Goal: Task Accomplishment & Management: Complete application form

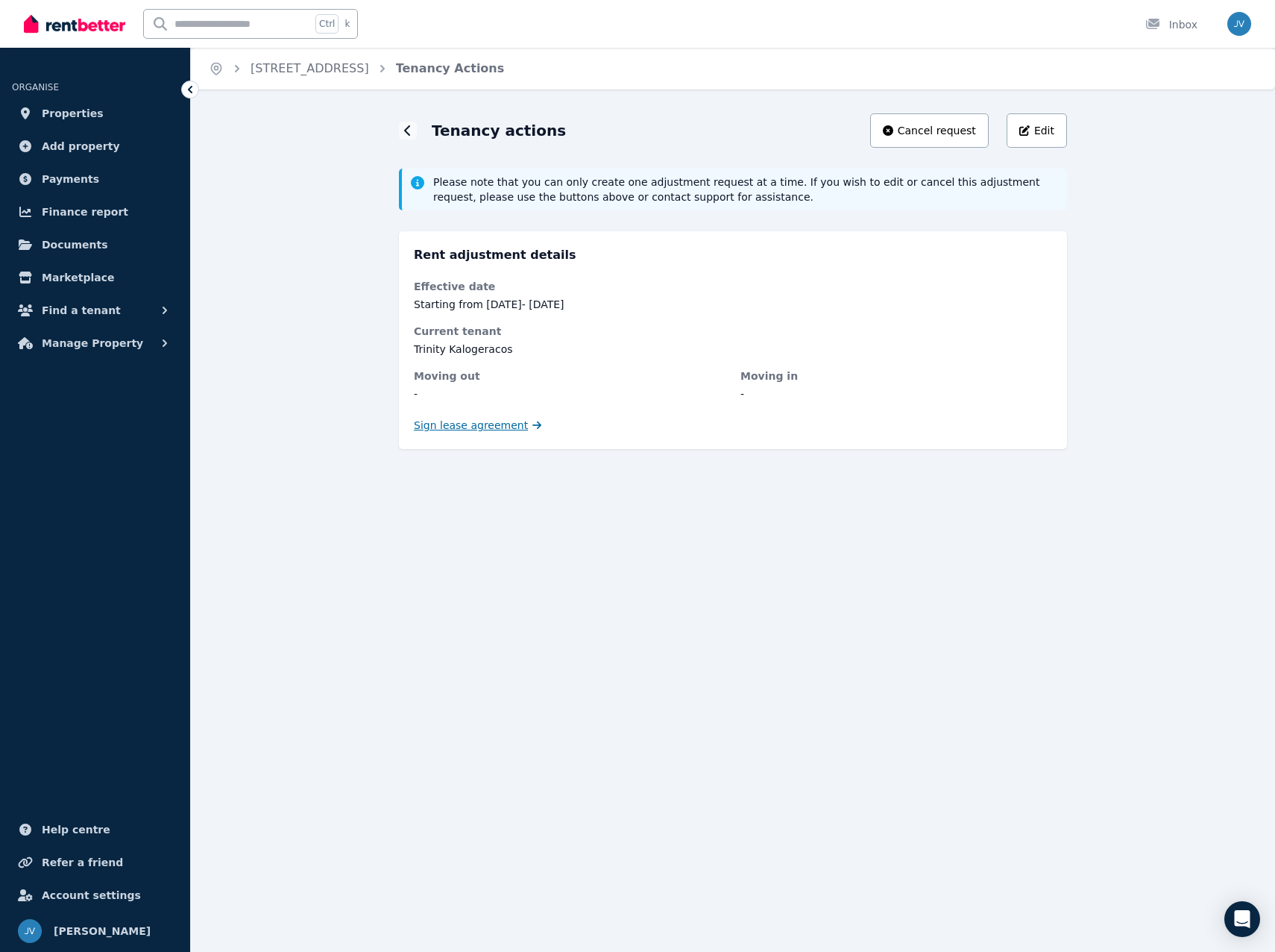
click at [497, 431] on span "Sign lease agreement" at bounding box center [471, 424] width 114 height 15
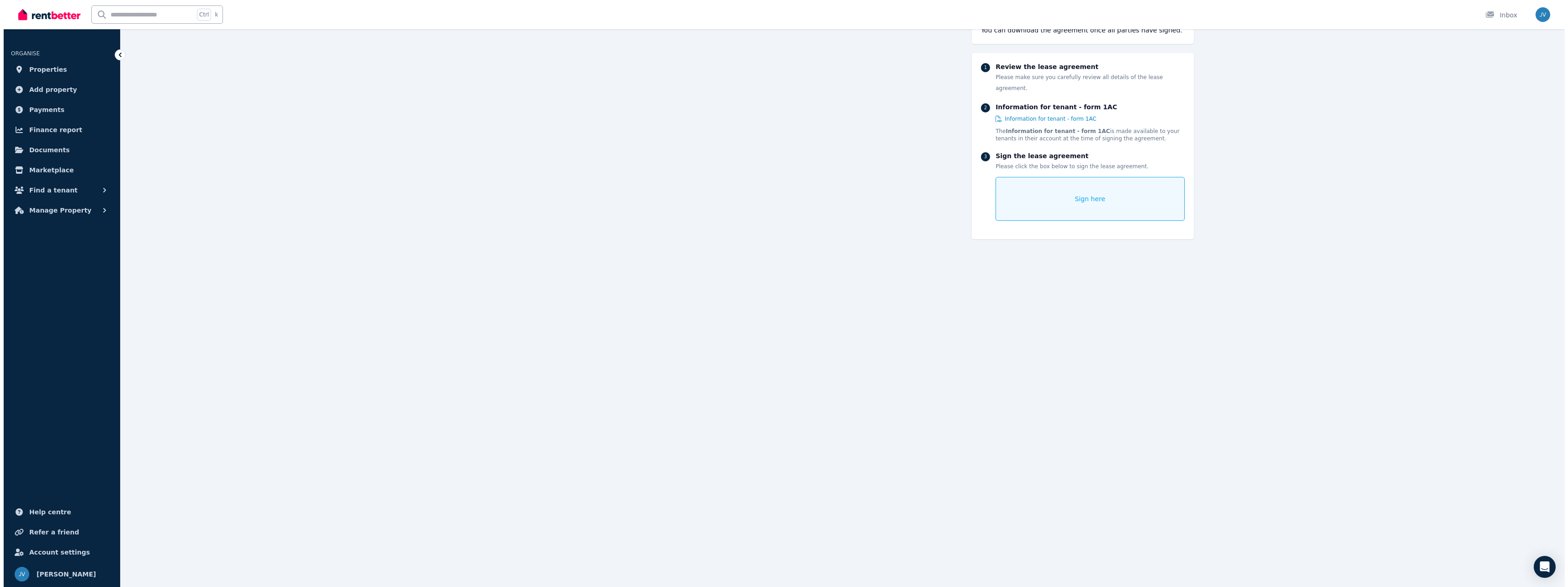
scroll to position [7150, 0]
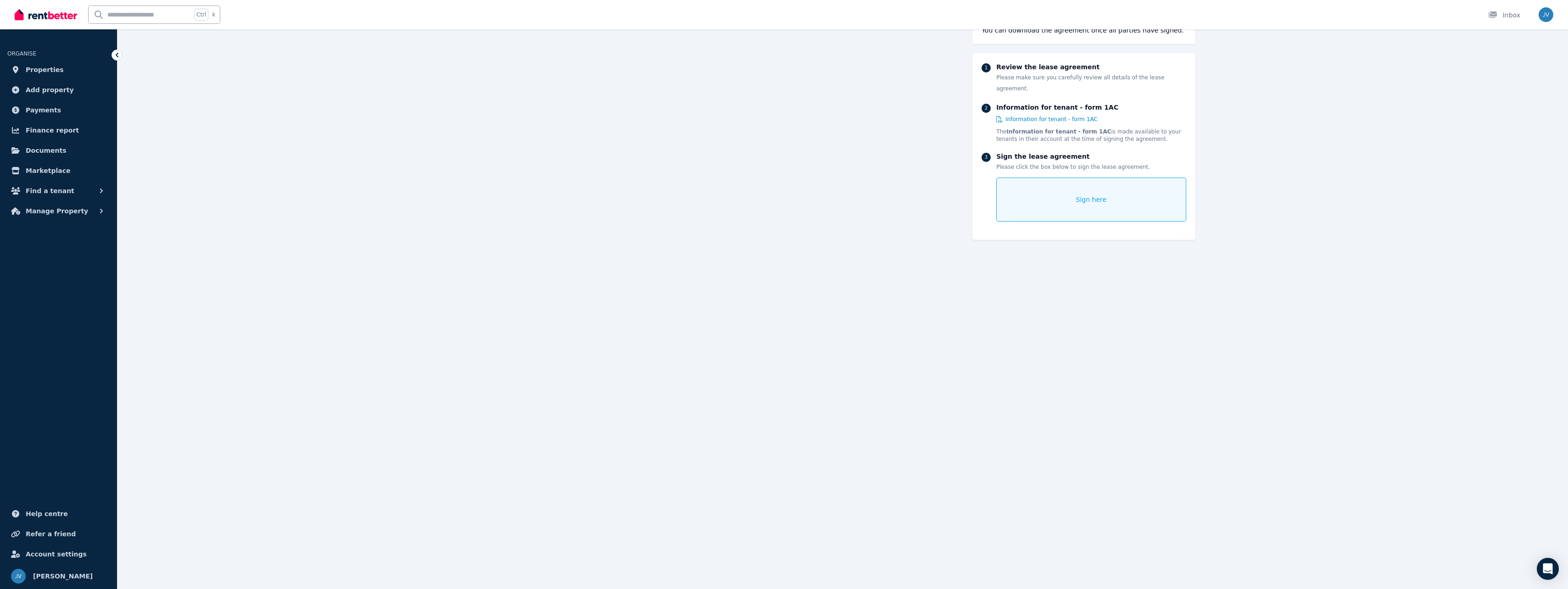
click at [784, 190] on div "Sign here" at bounding box center [1091, 199] width 190 height 44
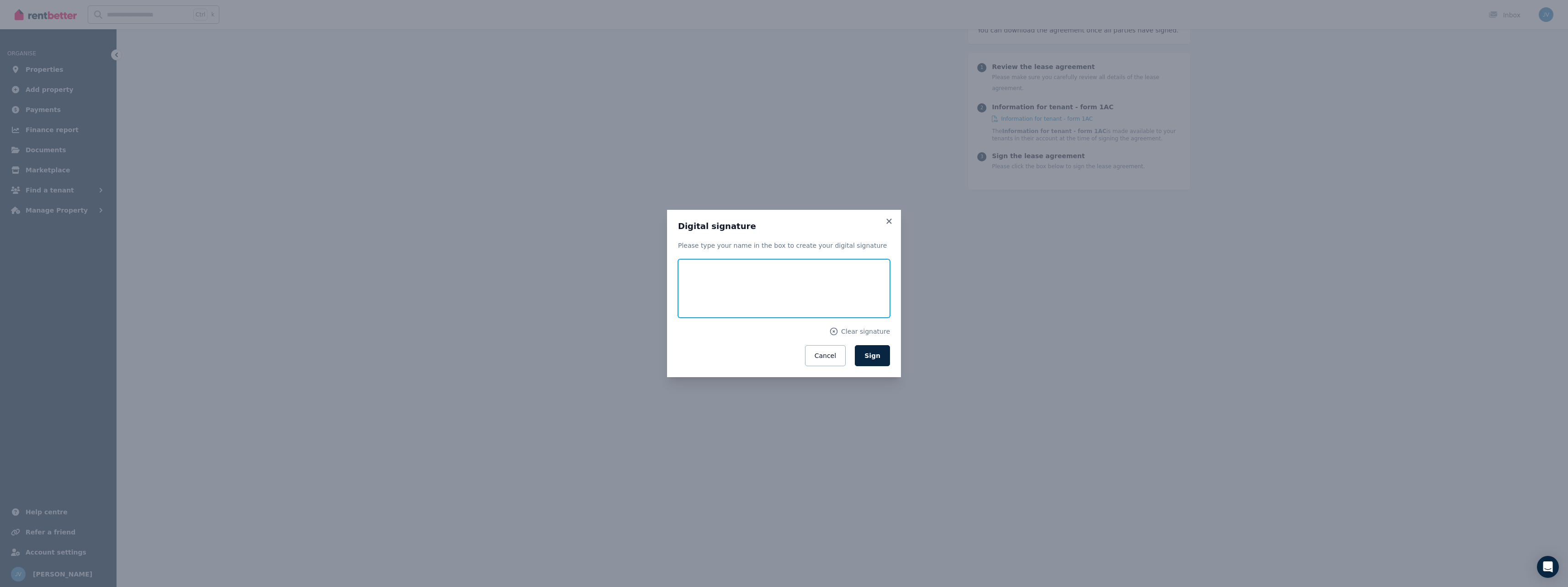
click at [781, 279] on input "text" at bounding box center [784, 289] width 212 height 58
type input "*******"
click at [781, 359] on span "Sign" at bounding box center [872, 356] width 16 height 7
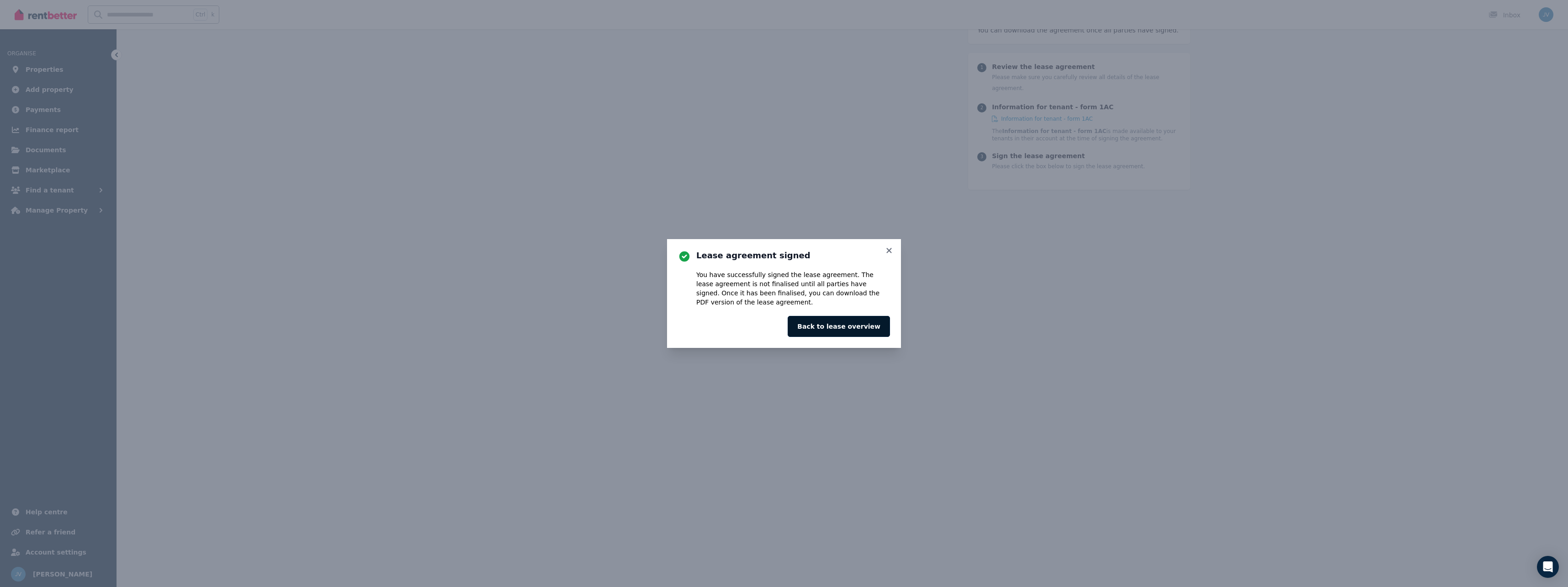
click at [781, 326] on button "Back to lease overview" at bounding box center [839, 326] width 102 height 21
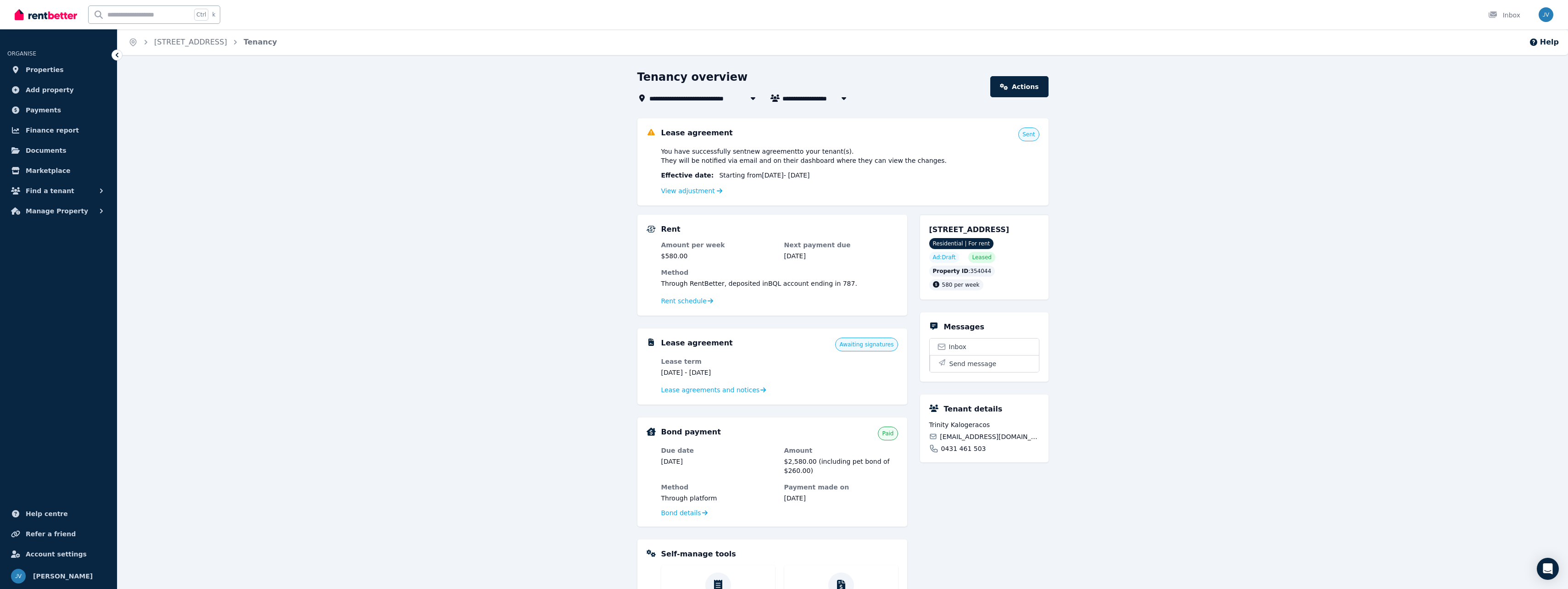
click at [784, 166] on div "You have successfully sent new agreement to your tenant(s) . They will be notif…" at bounding box center [850, 171] width 378 height 49
